Goal: Find contact information: Find contact information

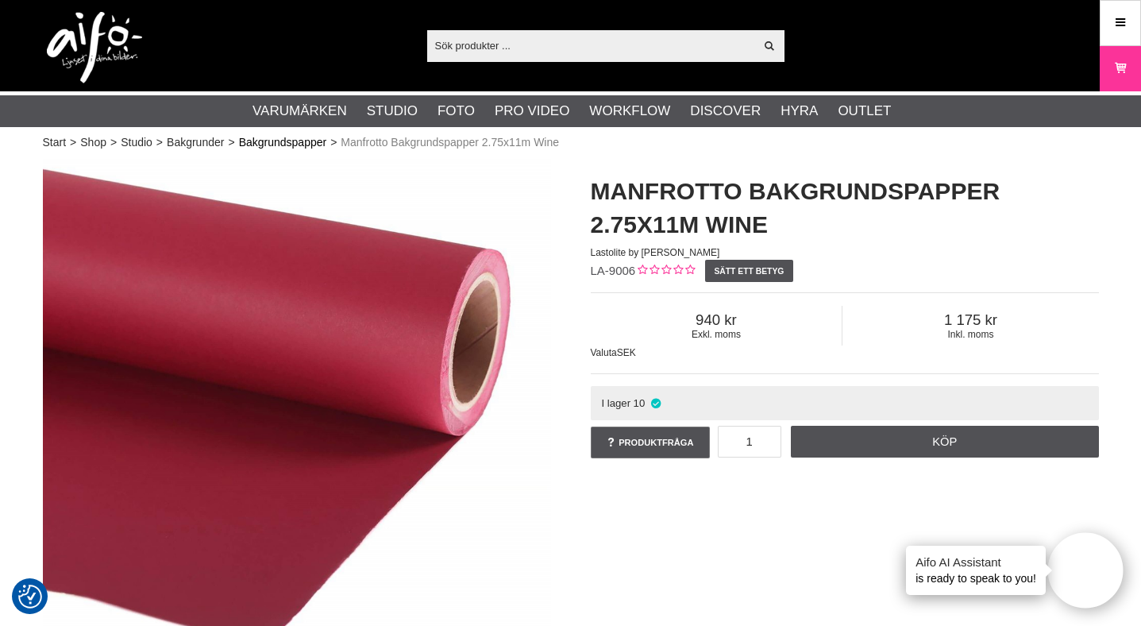
click at [307, 137] on link "Bakgrundspapper" at bounding box center [283, 142] width 88 height 17
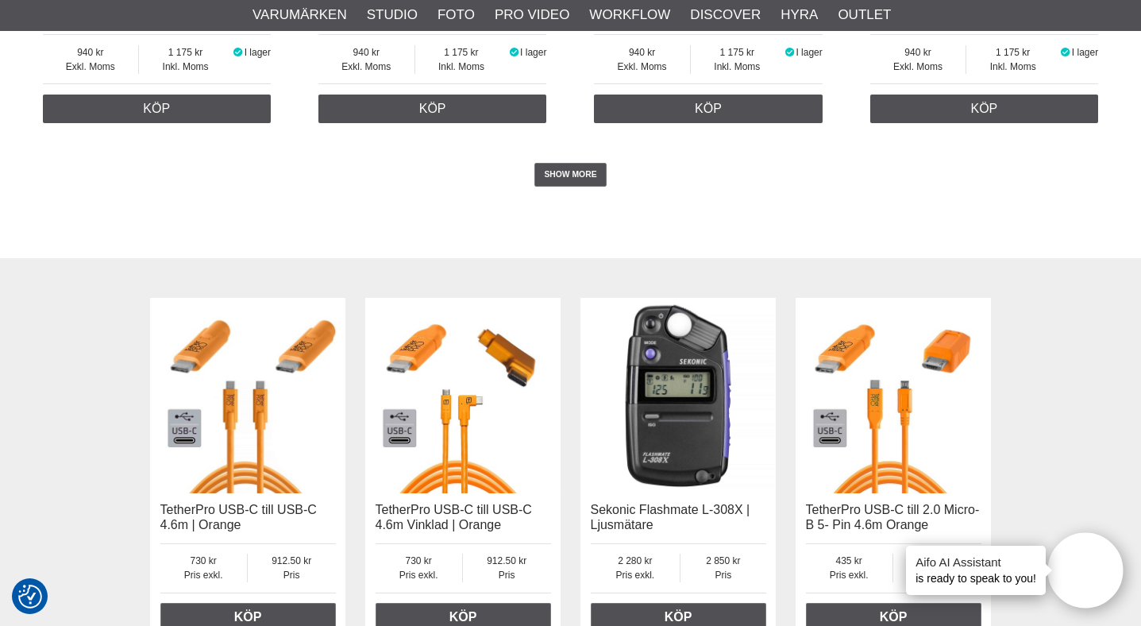
scroll to position [3542, 0]
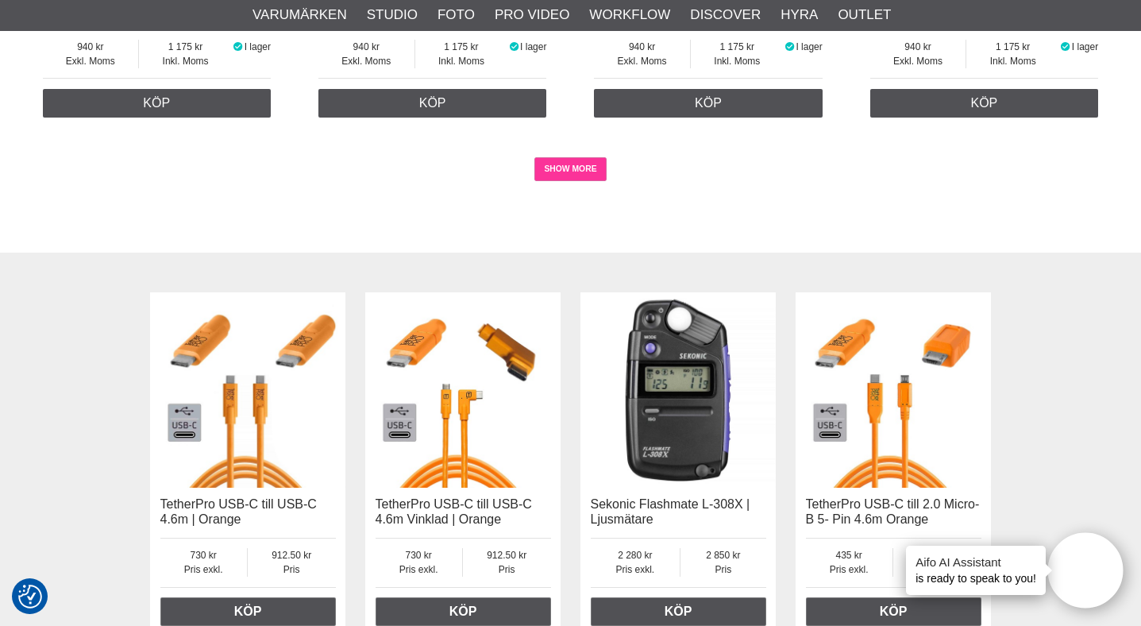
click at [575, 178] on link "SHOW MORE" at bounding box center [570, 169] width 72 height 24
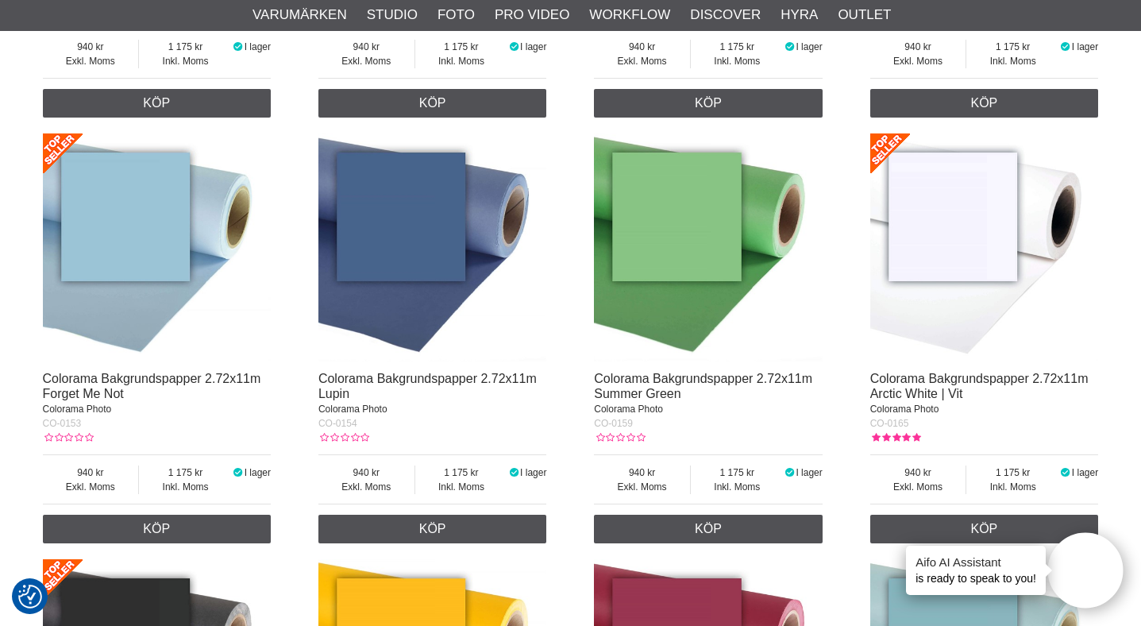
click at [1000, 242] on img at bounding box center [984, 247] width 229 height 229
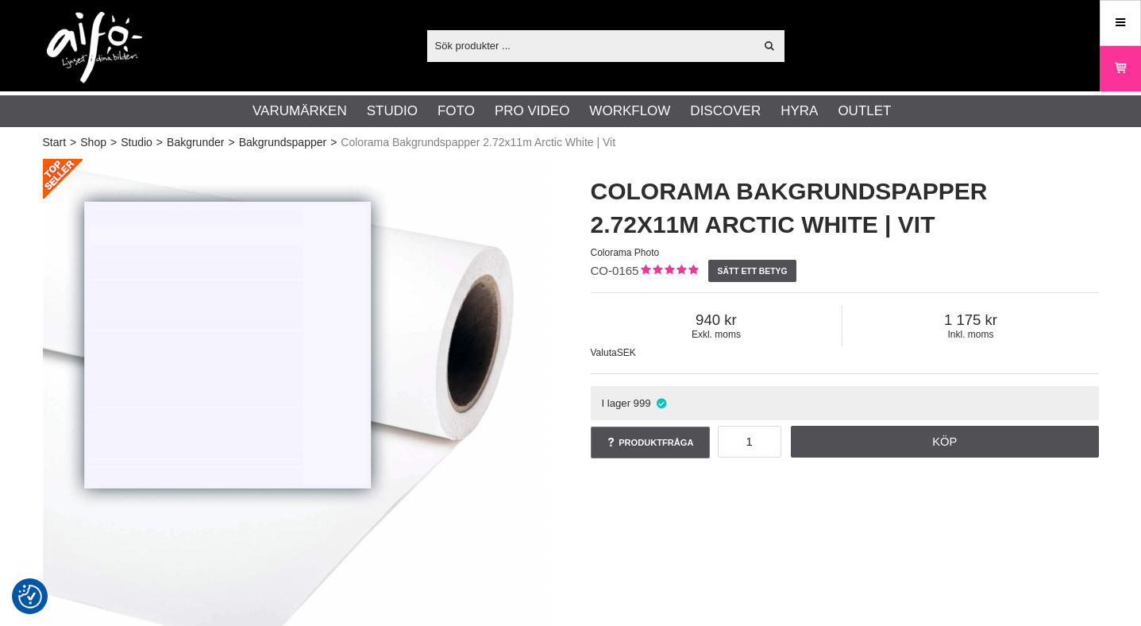
checkbox input "true"
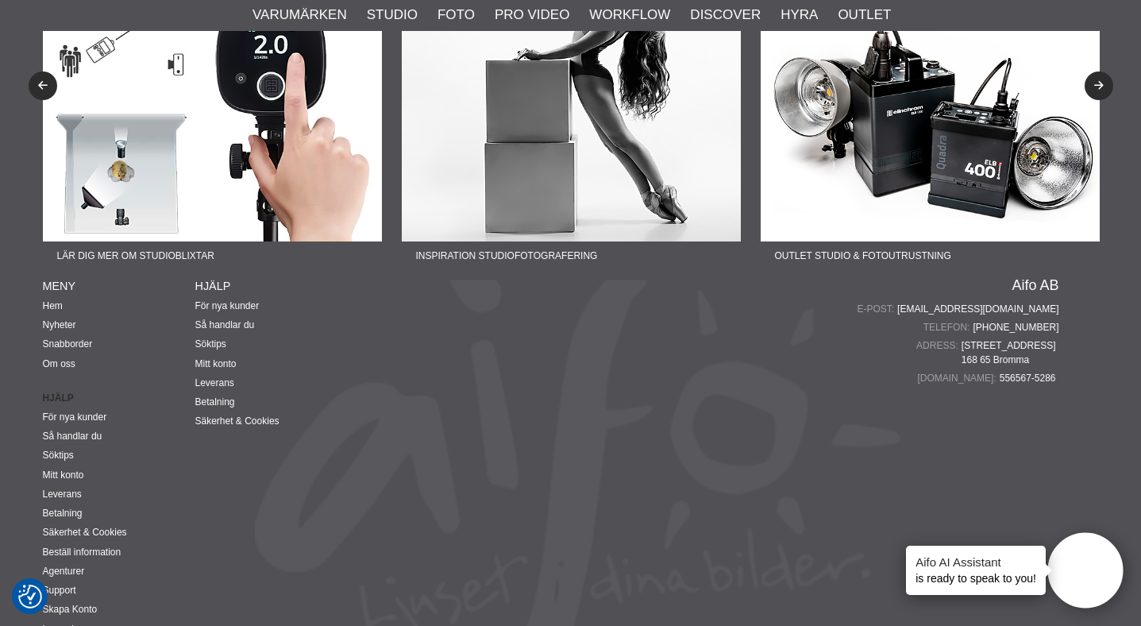
scroll to position [5729, 0]
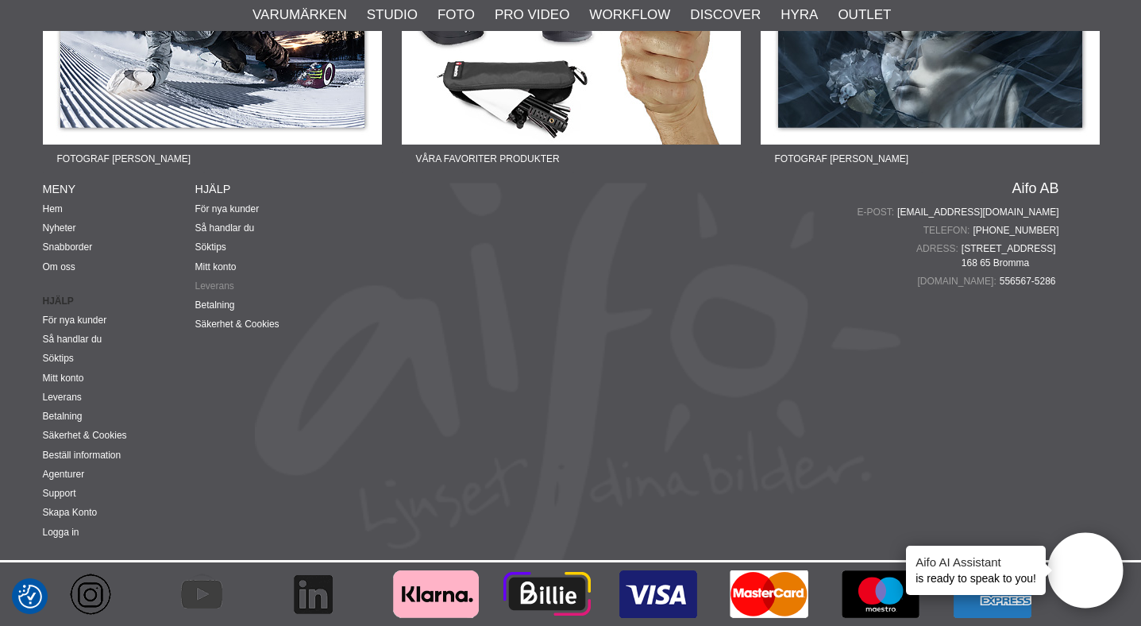
click at [227, 288] on link "Leverans" at bounding box center [214, 285] width 39 height 11
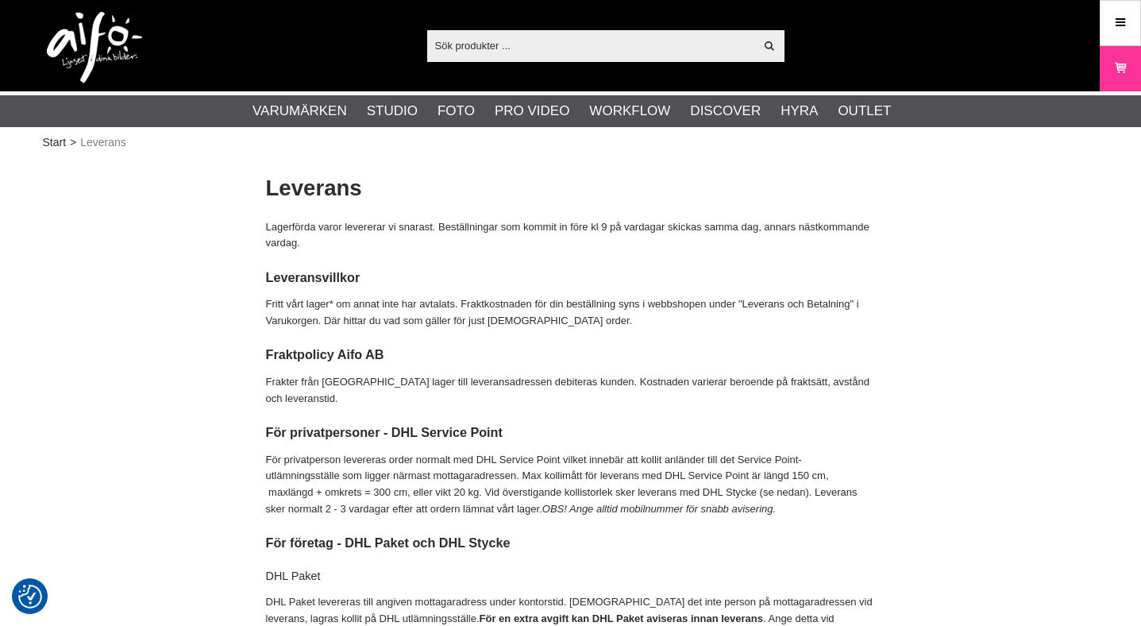
checkbox input "true"
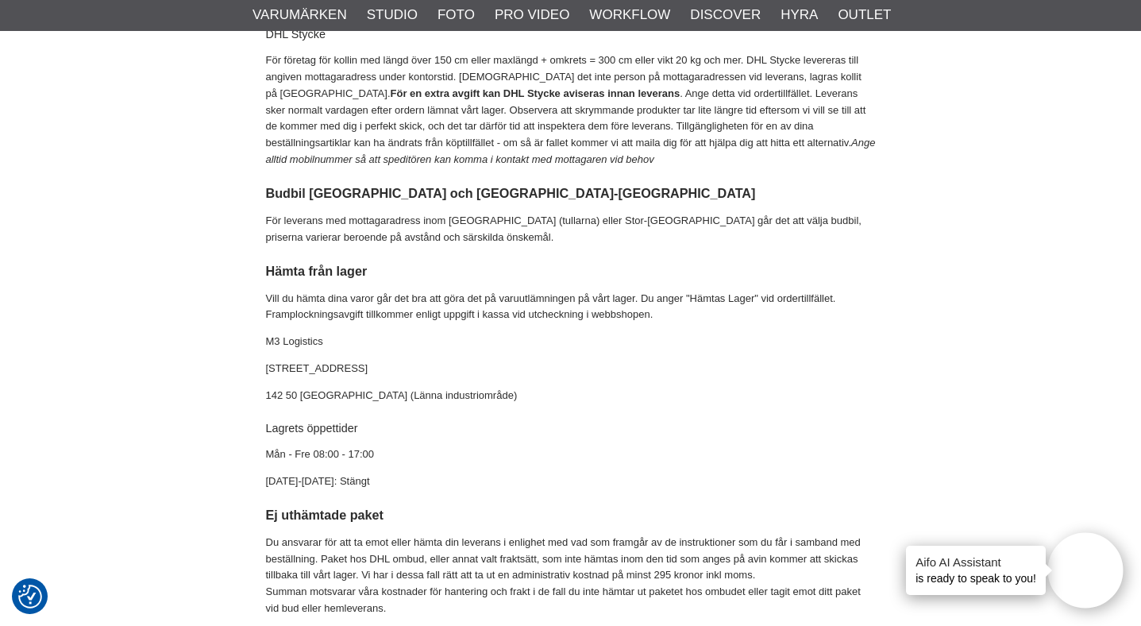
scroll to position [634, 0]
drag, startPoint x: 267, startPoint y: 382, endPoint x: 345, endPoint y: 375, distance: 78.9
click at [345, 387] on p "142 50 [GEOGRAPHIC_DATA] (Länna industriområde)" at bounding box center [571, 395] width 610 height 17
copy p "142 50 [GEOGRAPHIC_DATA]"
click at [355, 360] on p "[STREET_ADDRESS]" at bounding box center [571, 368] width 610 height 17
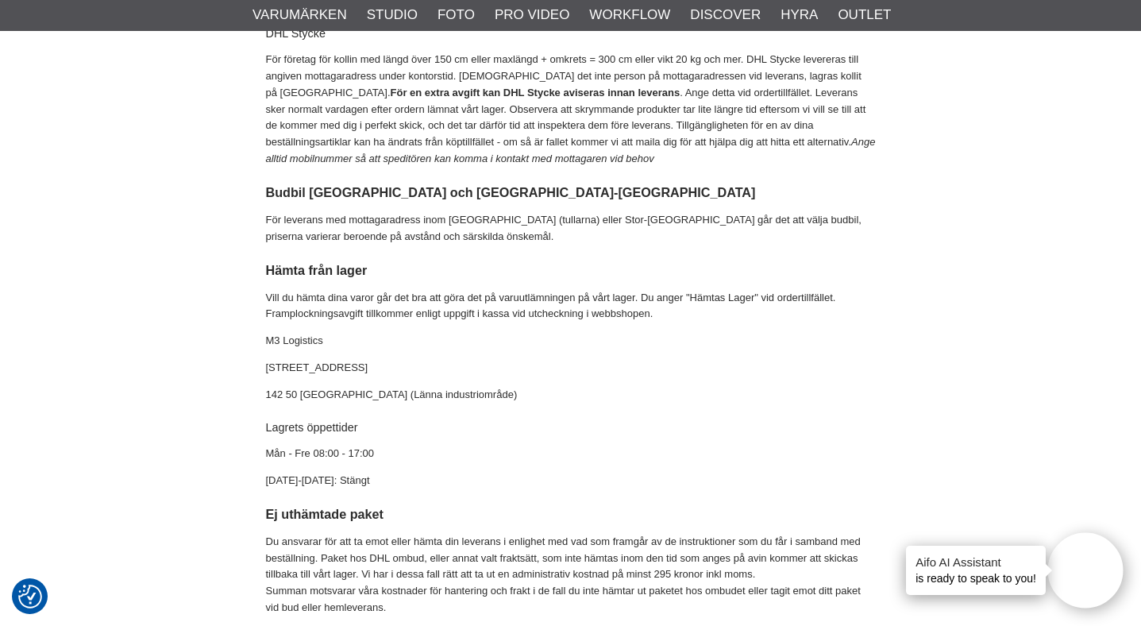
drag, startPoint x: 268, startPoint y: 353, endPoint x: 358, endPoint y: 355, distance: 90.5
click at [358, 360] on p "[STREET_ADDRESS]" at bounding box center [571, 368] width 610 height 17
copy p "[STREET_ADDRESS]"
click at [397, 333] on p "M3 Logistics" at bounding box center [571, 341] width 610 height 17
drag, startPoint x: 267, startPoint y: 325, endPoint x: 323, endPoint y: 324, distance: 56.4
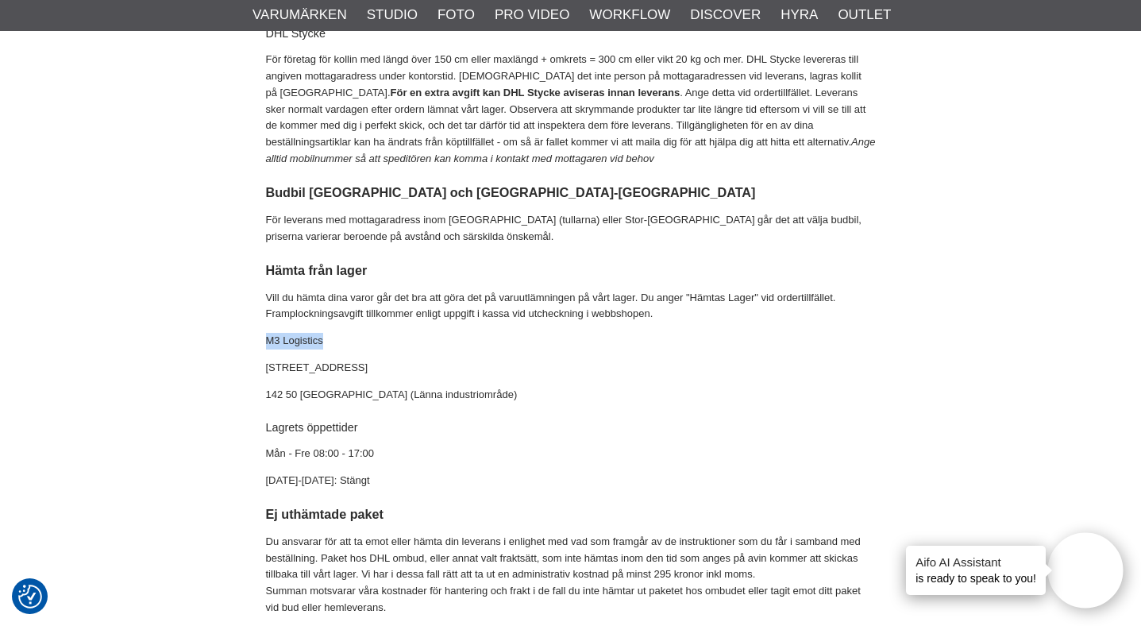
click at [323, 333] on p "M3 Logistics" at bounding box center [571, 341] width 610 height 17
click at [360, 333] on p "M3 Logistics" at bounding box center [571, 341] width 610 height 17
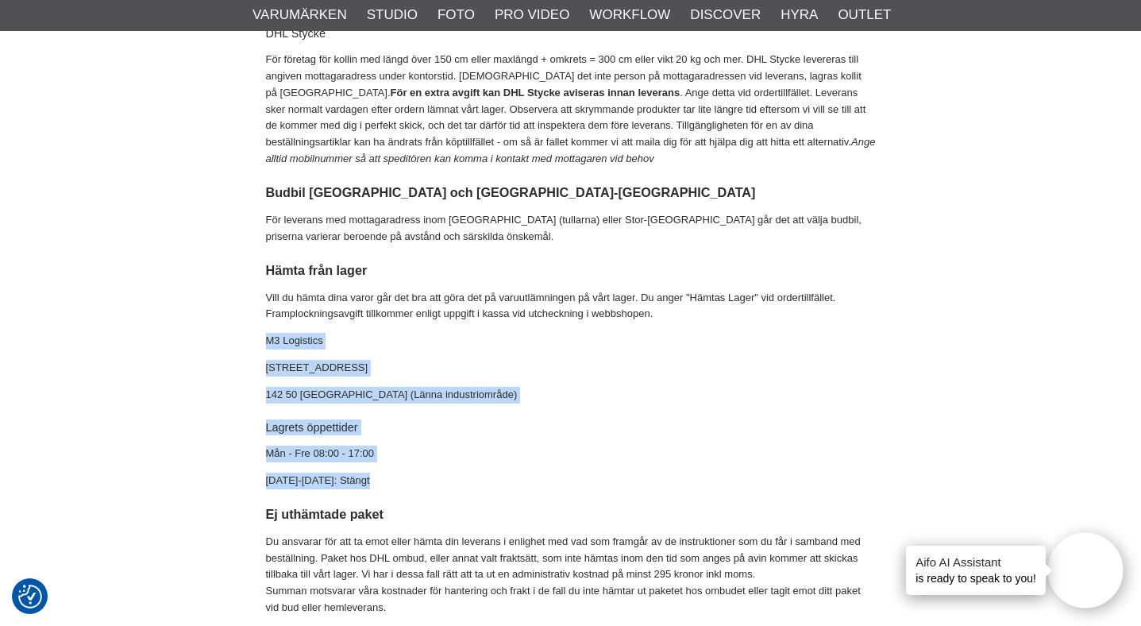
drag, startPoint x: 264, startPoint y: 324, endPoint x: 405, endPoint y: 468, distance: 201.0
click at [405, 468] on div "Leverans Lagerförda varor levererar vi snarast. Beställningar som kommit in för…" at bounding box center [571, 532] width 1056 height 1986
click at [405, 472] on p "[DATE]-[DATE]: Stängt" at bounding box center [571, 480] width 610 height 17
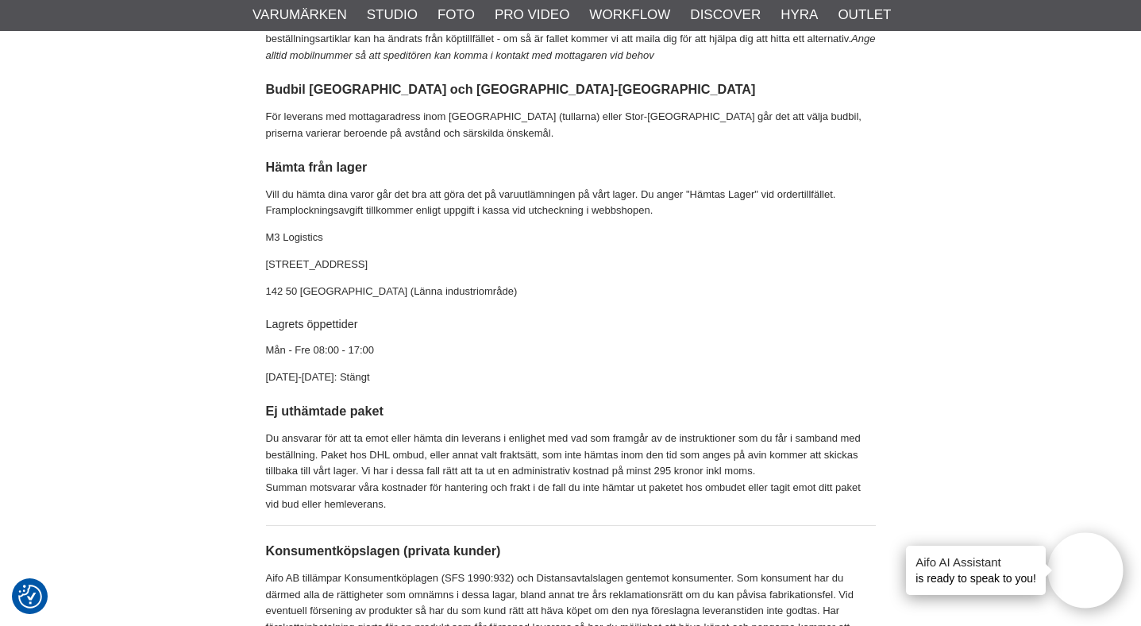
scroll to position [750, 0]
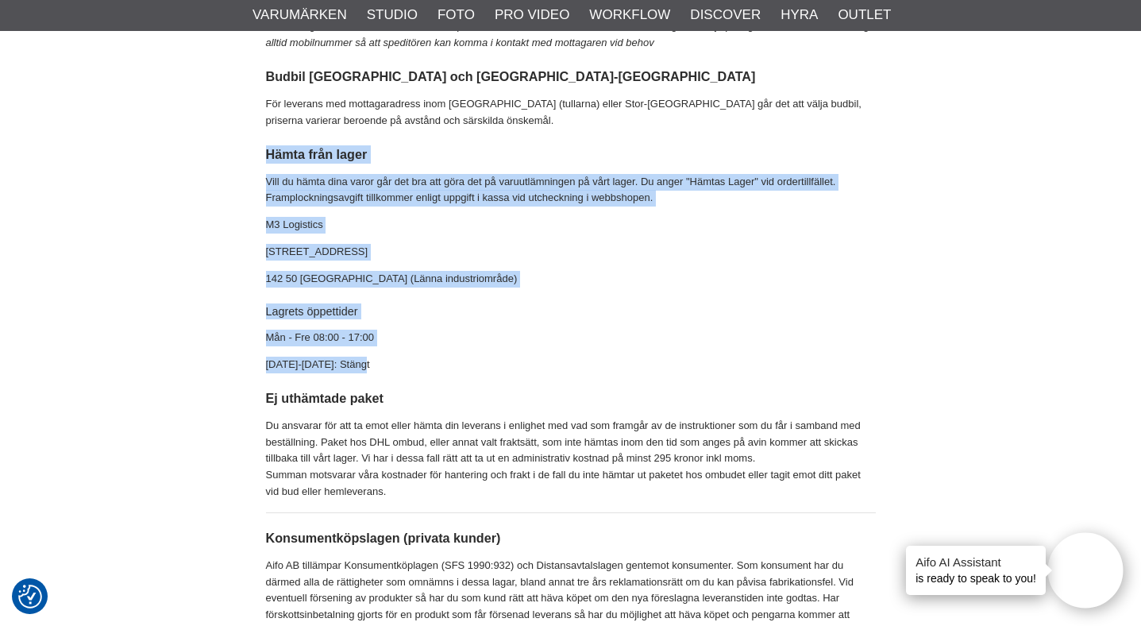
drag, startPoint x: 371, startPoint y: 349, endPoint x: 268, endPoint y: 138, distance: 234.4
click at [268, 138] on div "Leverans Lagerförda varor levererar vi snarast. Beställningar som kommit in för…" at bounding box center [571, 416] width 610 height 1986
click at [256, 149] on div "Leverans Lagerförda varor levererar vi snarast. Beställningar som kommit in för…" at bounding box center [571, 416] width 1056 height 1986
drag, startPoint x: 267, startPoint y: 137, endPoint x: 460, endPoint y: 376, distance: 307.6
click at [460, 376] on div "Leverans Lagerförda varor levererar vi snarast. Beställningar som kommit in för…" at bounding box center [571, 416] width 610 height 1986
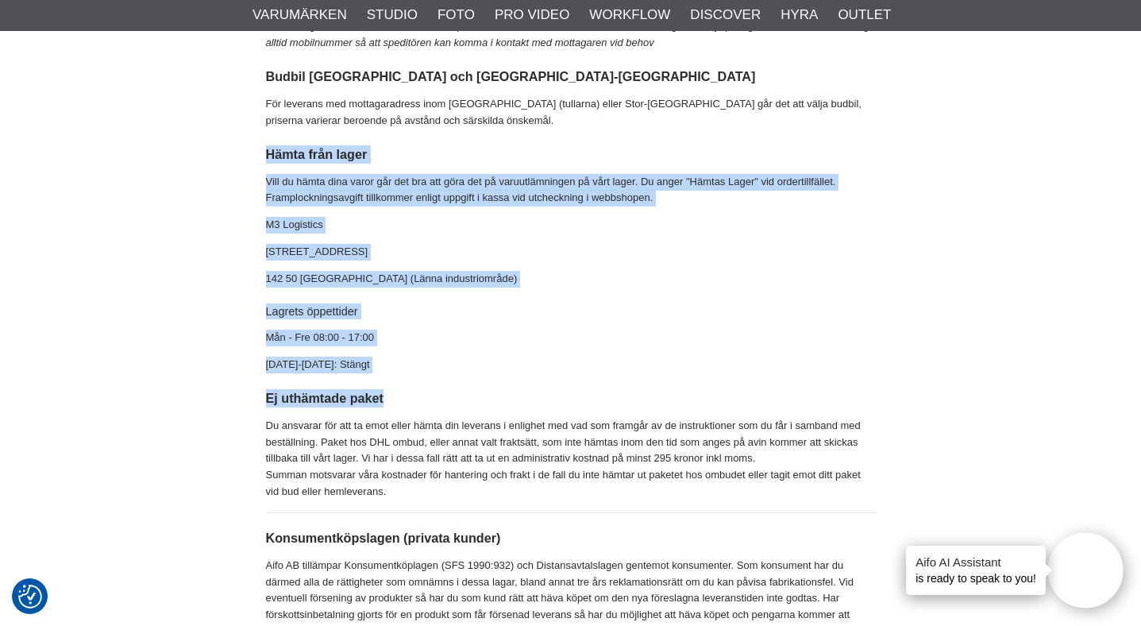
click at [430, 362] on div "Leverans Lagerförda varor levererar vi snarast. Beställningar som kommit in för…" at bounding box center [571, 416] width 610 height 1986
drag, startPoint x: 371, startPoint y: 348, endPoint x: 253, endPoint y: 135, distance: 243.1
click at [253, 135] on div "Leverans Lagerförda varor levererar vi snarast. Beställningar som kommit in för…" at bounding box center [571, 416] width 1056 height 1986
click at [263, 169] on div "Leverans Lagerförda varor levererar vi snarast. Beställningar som kommit in för…" at bounding box center [571, 416] width 1056 height 1986
drag, startPoint x: 265, startPoint y: 136, endPoint x: 441, endPoint y: 353, distance: 279.4
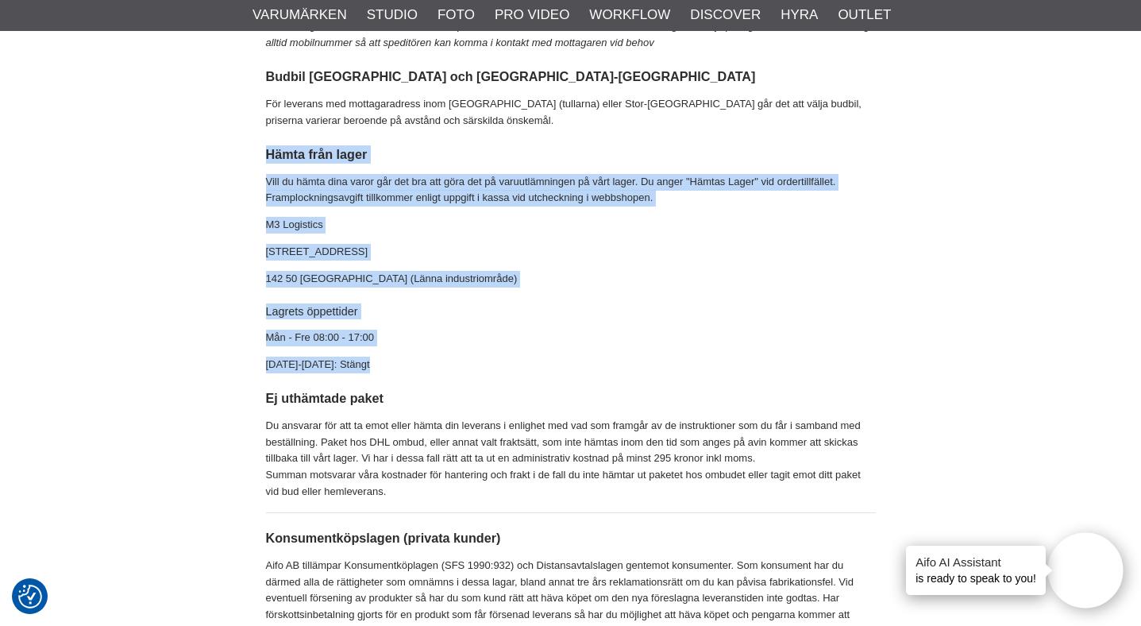
click at [441, 353] on div "Leverans Lagerförda varor levererar vi snarast. Beställningar som kommit in för…" at bounding box center [571, 416] width 610 height 1986
click at [432, 356] on p "[DATE]-[DATE]: Stängt" at bounding box center [571, 364] width 610 height 17
drag, startPoint x: 267, startPoint y: 140, endPoint x: 391, endPoint y: 353, distance: 246.2
click at [391, 353] on div "Leverans Lagerförda varor levererar vi snarast. Beställningar som kommit in för…" at bounding box center [571, 416] width 610 height 1986
click at [407, 307] on div "Leverans Lagerförda varor levererar vi snarast. Beställningar som kommit in för…" at bounding box center [571, 416] width 610 height 1986
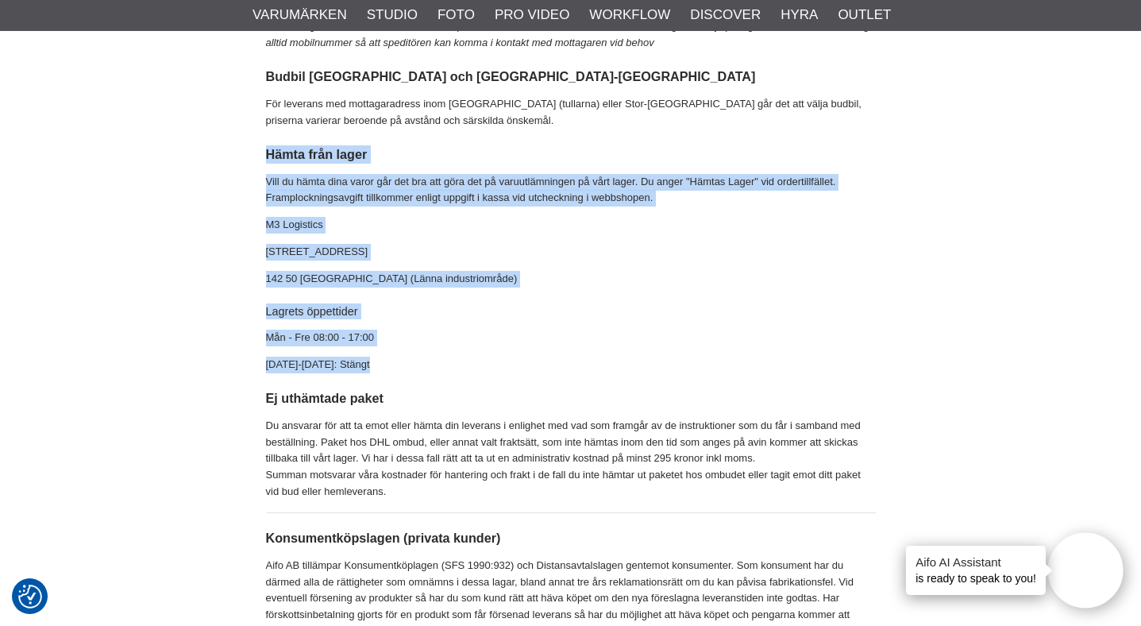
drag, startPoint x: 265, startPoint y: 141, endPoint x: 383, endPoint y: 355, distance: 244.8
click at [383, 355] on div "Leverans Lagerförda varor levererar vi snarast. Beställningar som kommit in för…" at bounding box center [571, 416] width 610 height 1986
click at [397, 338] on div "Leverans Lagerförda varor levererar vi snarast. Beställningar som kommit in för…" at bounding box center [571, 416] width 610 height 1986
drag, startPoint x: 267, startPoint y: 140, endPoint x: 400, endPoint y: 345, distance: 244.4
click at [400, 345] on div "Leverans Lagerförda varor levererar vi snarast. Beställningar som kommit in för…" at bounding box center [571, 416] width 610 height 1986
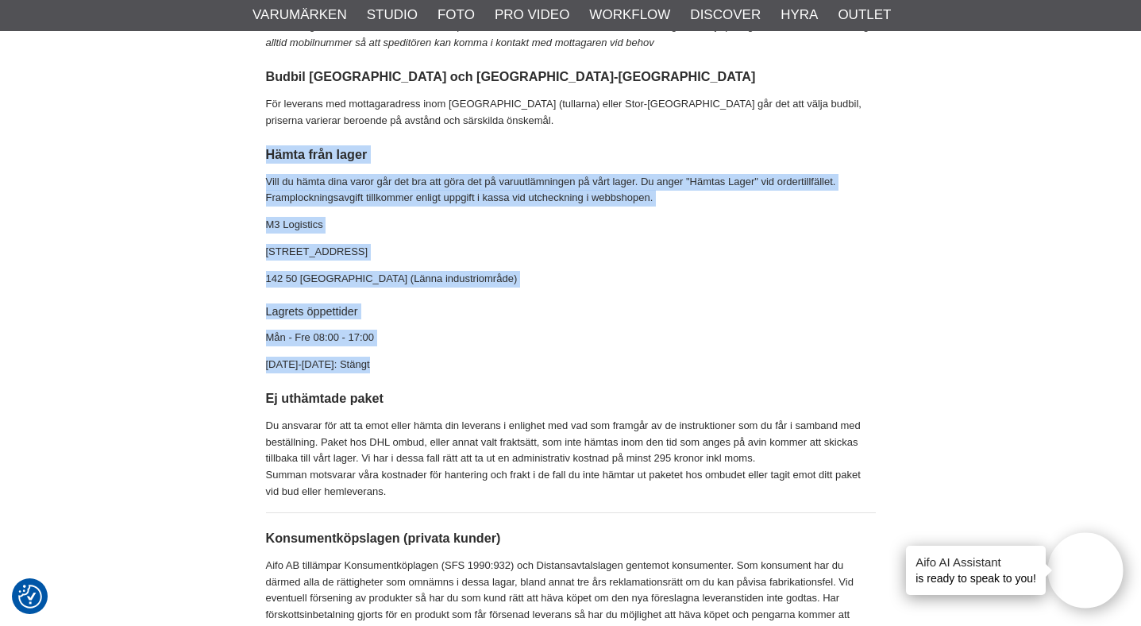
click at [414, 329] on p "Mån - Fre 08:00 - 17:00" at bounding box center [571, 337] width 610 height 17
